Goal: Find specific page/section

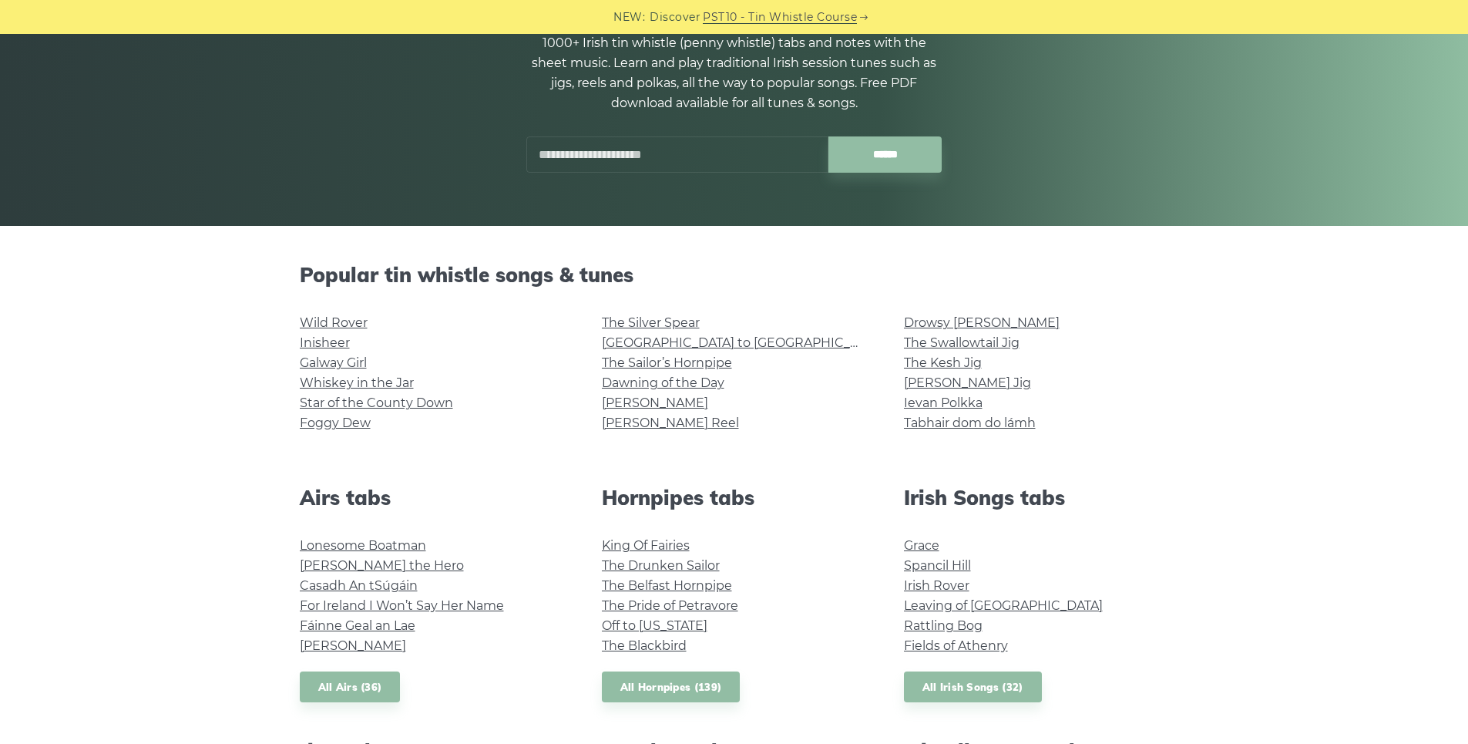
scroll to position [154, 0]
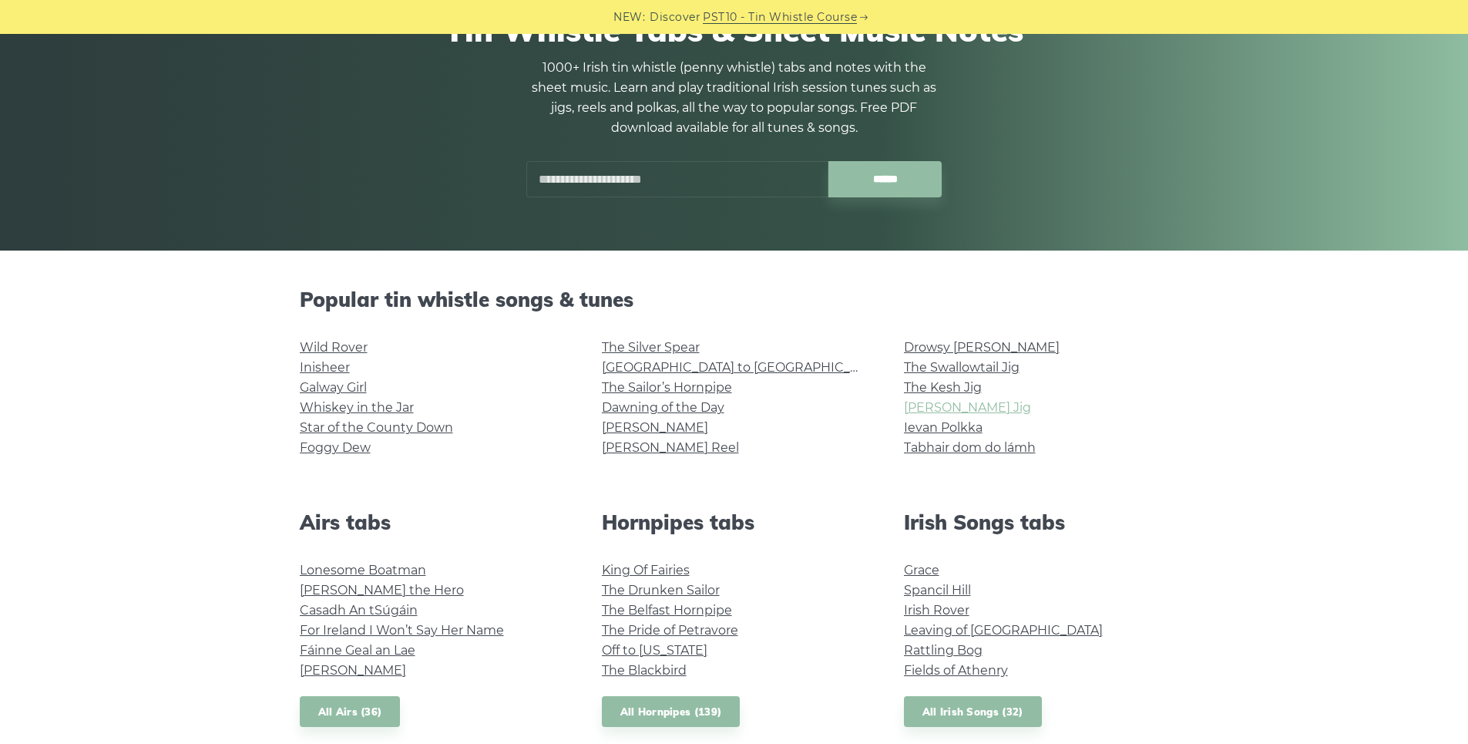
click at [965, 409] on link "[PERSON_NAME] Jig" at bounding box center [967, 407] width 127 height 15
drag, startPoint x: 990, startPoint y: 450, endPoint x: 1110, endPoint y: 405, distance: 128.3
click at [1118, 402] on li "[PERSON_NAME] Jig" at bounding box center [1036, 408] width 265 height 20
drag, startPoint x: 901, startPoint y: 446, endPoint x: 1037, endPoint y: 446, distance: 135.7
click at [1037, 446] on div "Drowsy [PERSON_NAME] The Swallowtail Jig The Kesh [PERSON_NAME] Jig Ievan Polkk…" at bounding box center [1037, 406] width 302 height 136
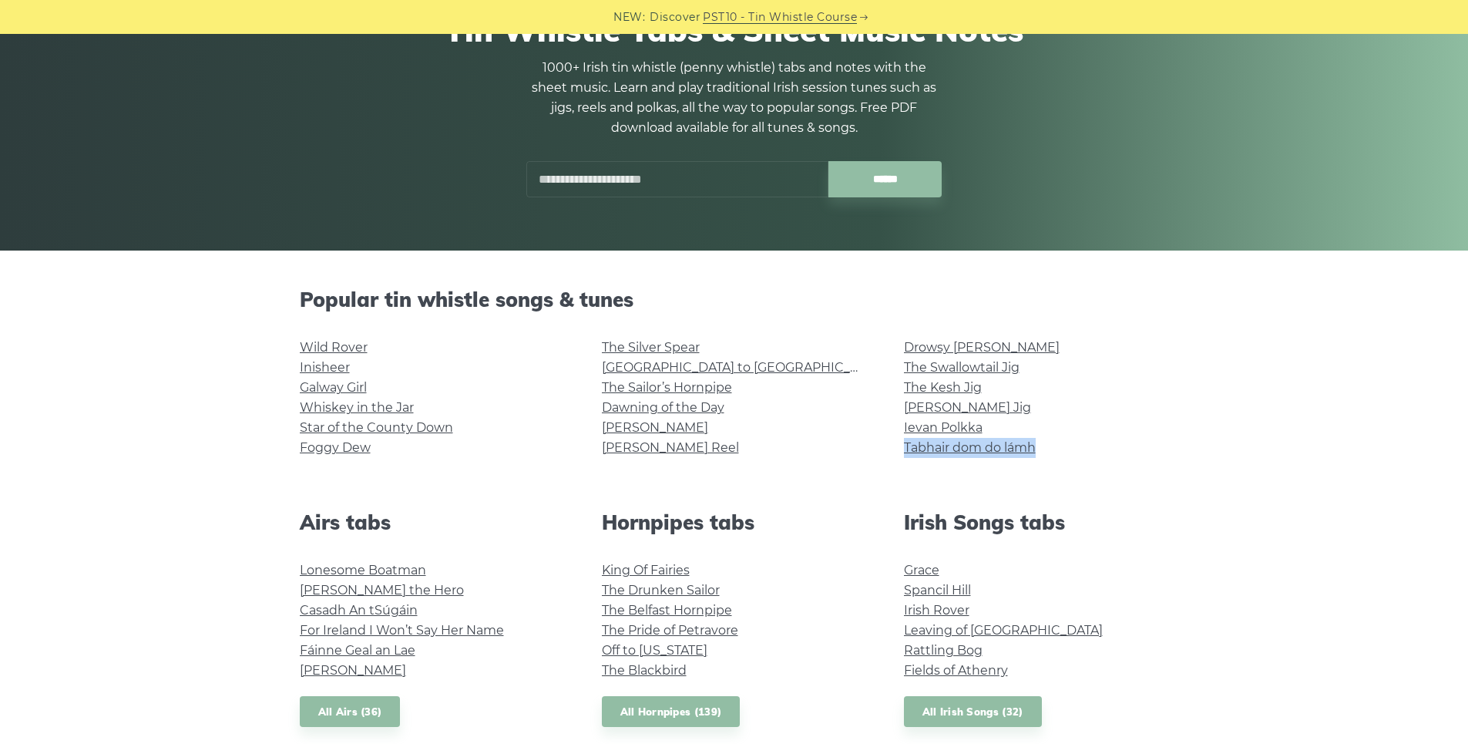
copy link "Tabhair dom do lámh"
click at [1115, 170] on div "Tin Whistle Tabs & Sheet Music Notes 1000+ Irish tin whistle ([PERSON_NAME] whi…" at bounding box center [734, 105] width 869 height 260
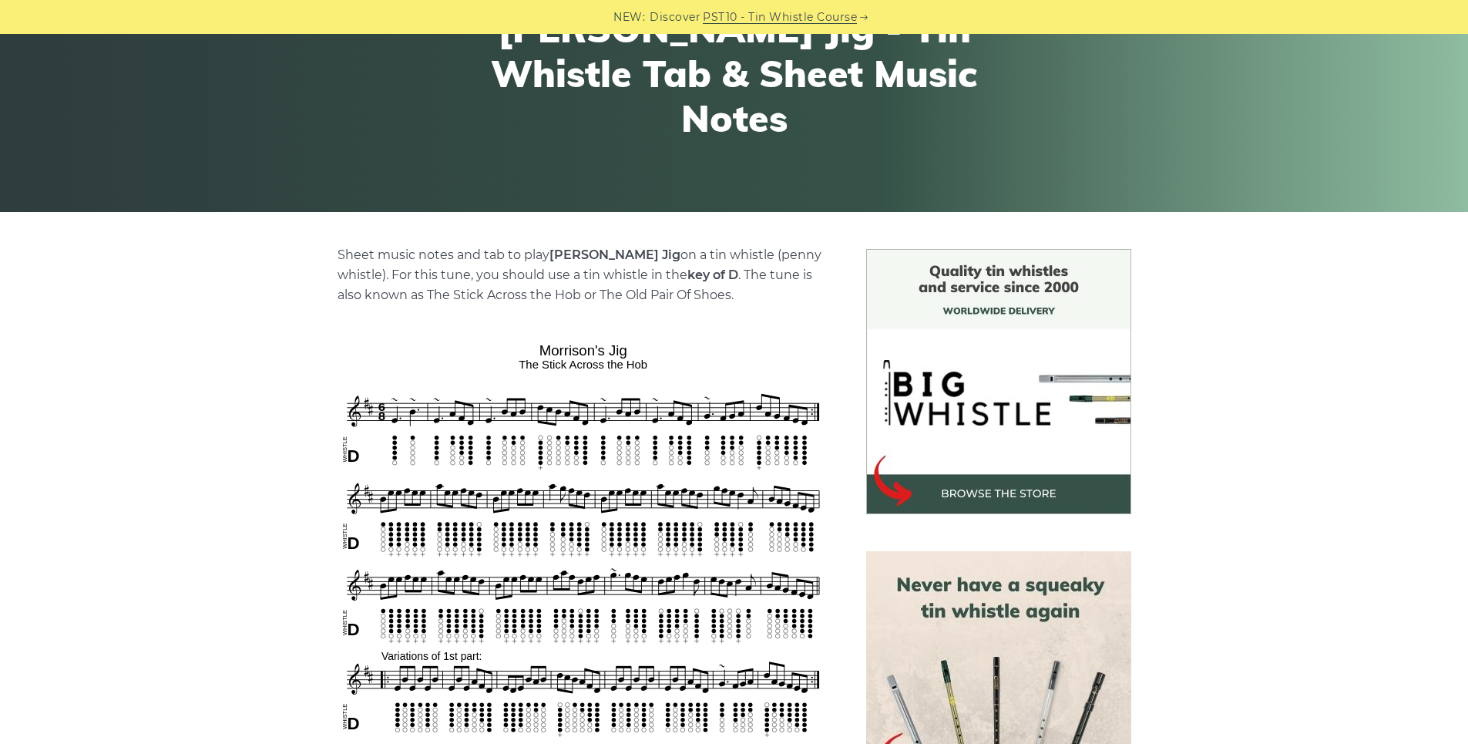
scroll to position [385, 0]
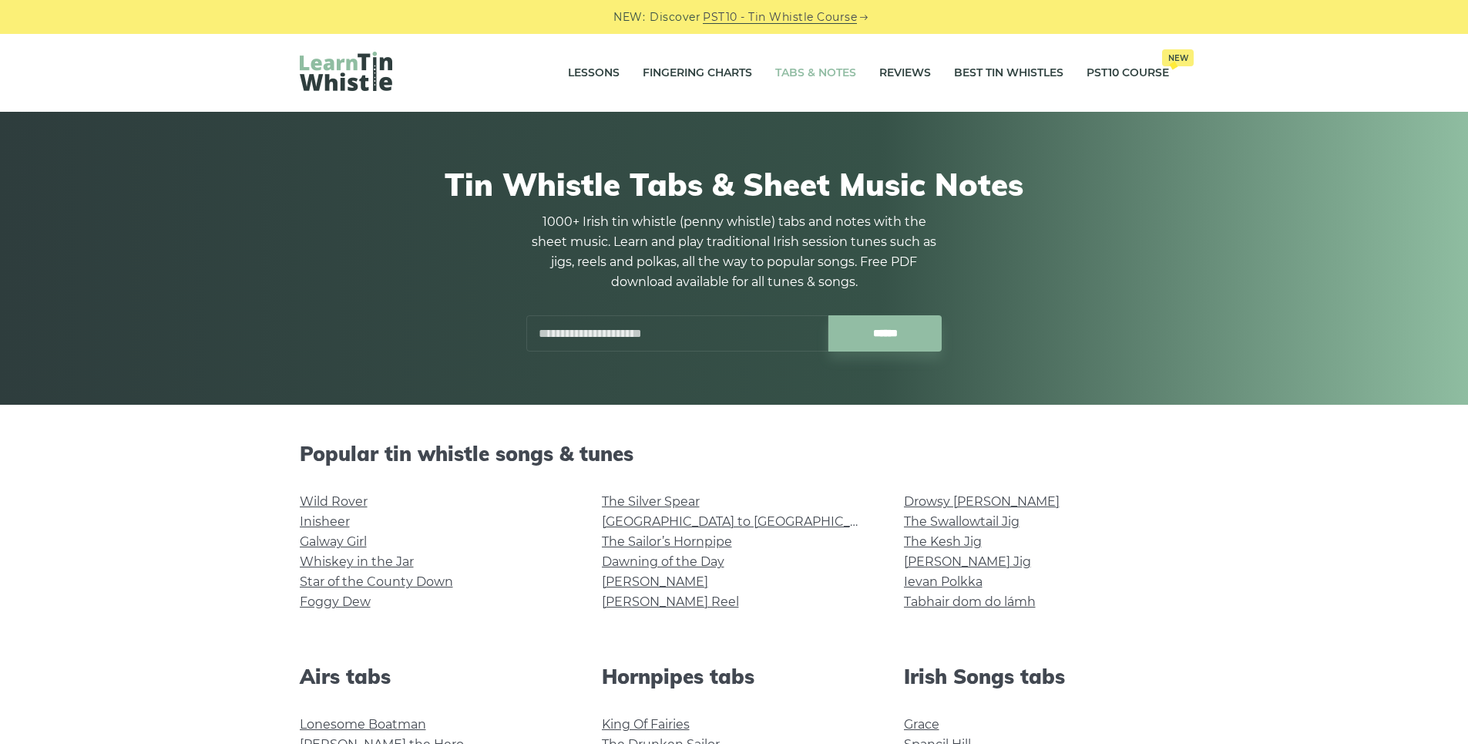
click at [661, 321] on input "text" at bounding box center [677, 333] width 302 height 36
type input "********"
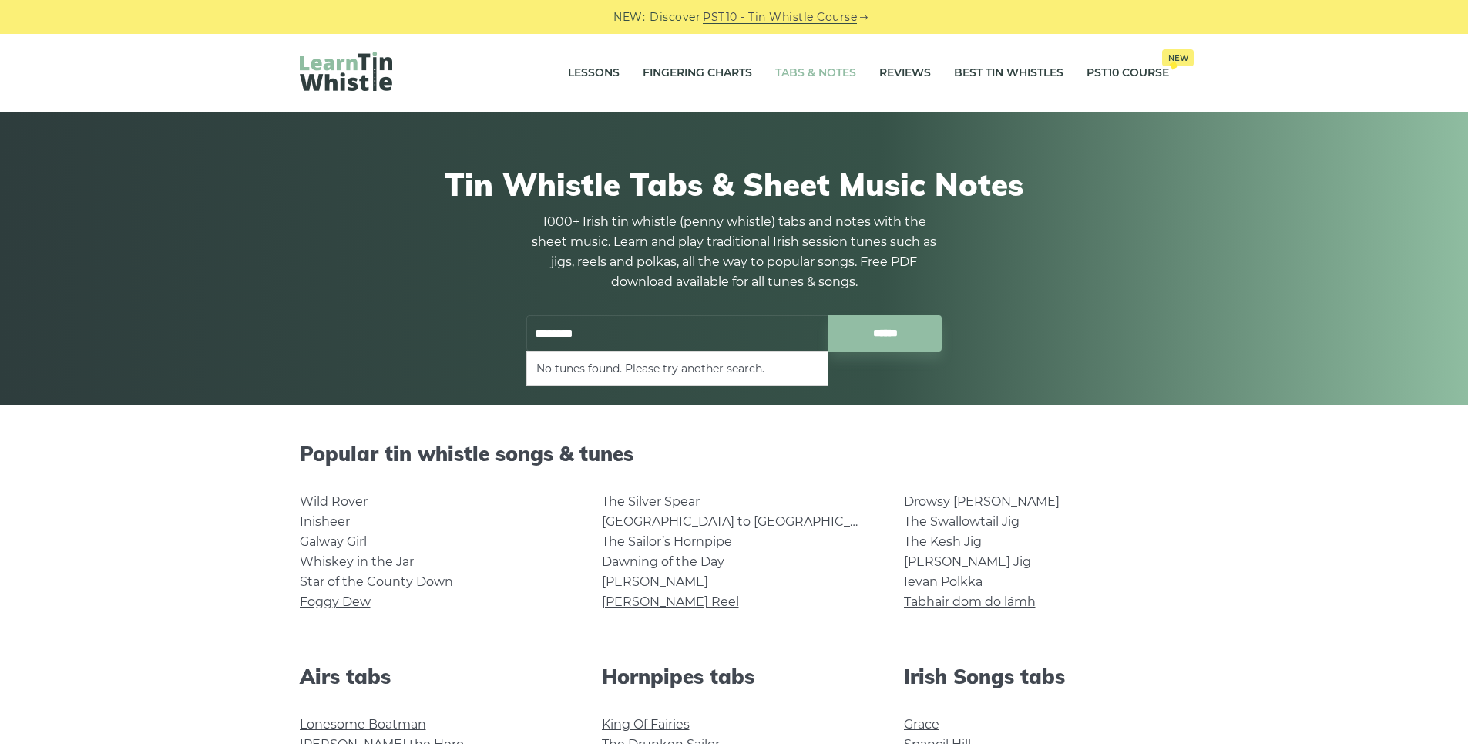
drag, startPoint x: 611, startPoint y: 337, endPoint x: 476, endPoint y: 333, distance: 135.7
click at [476, 333] on div "Tin Whistle Tabs & Sheet Music Notes 1000+ Irish tin whistle (penny whistle) ta…" at bounding box center [734, 259] width 869 height 260
